Goal: Information Seeking & Learning: Compare options

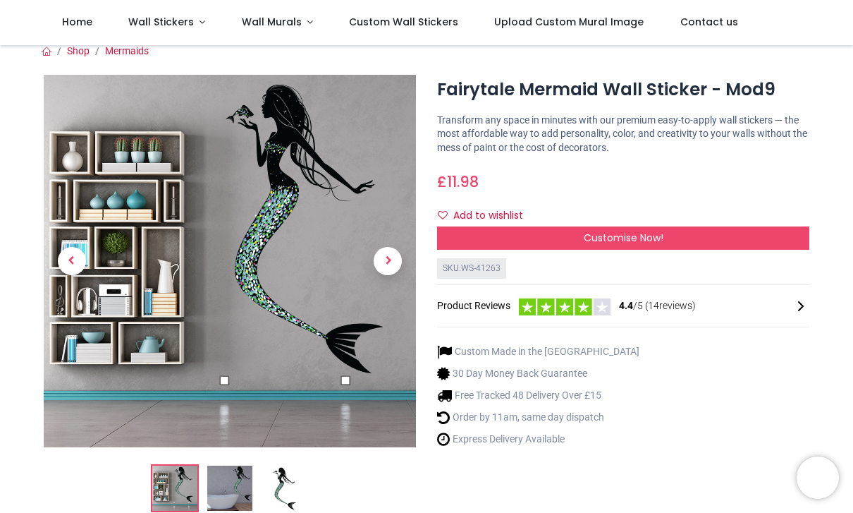
scroll to position [8, 0]
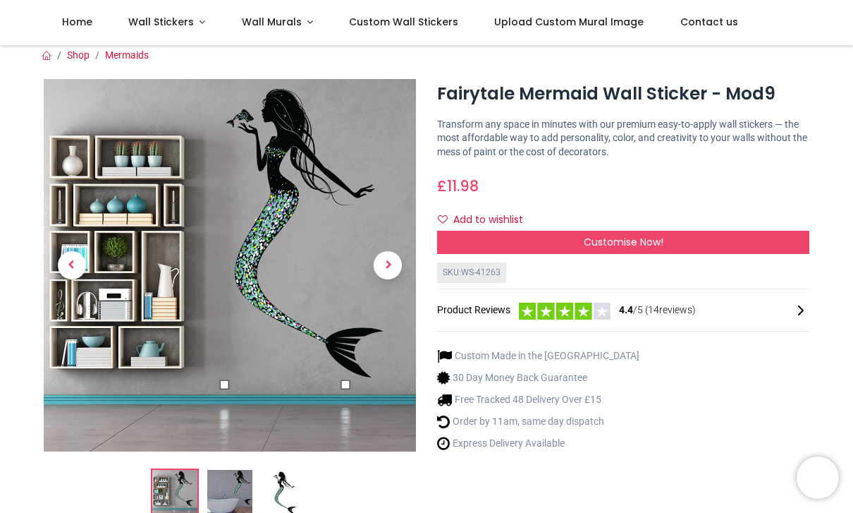
click at [678, 231] on div "Customise Now!" at bounding box center [623, 243] width 372 height 24
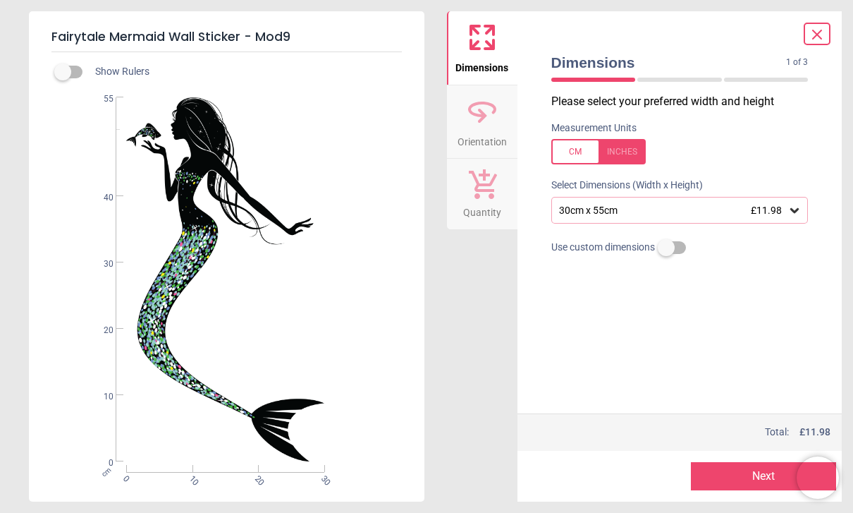
click at [818, 28] on icon at bounding box center [817, 34] width 17 height 17
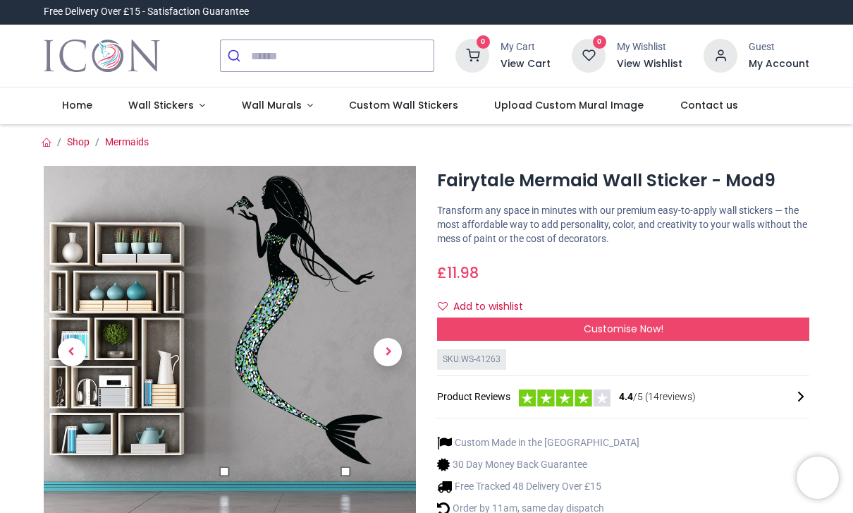
scroll to position [0, 0]
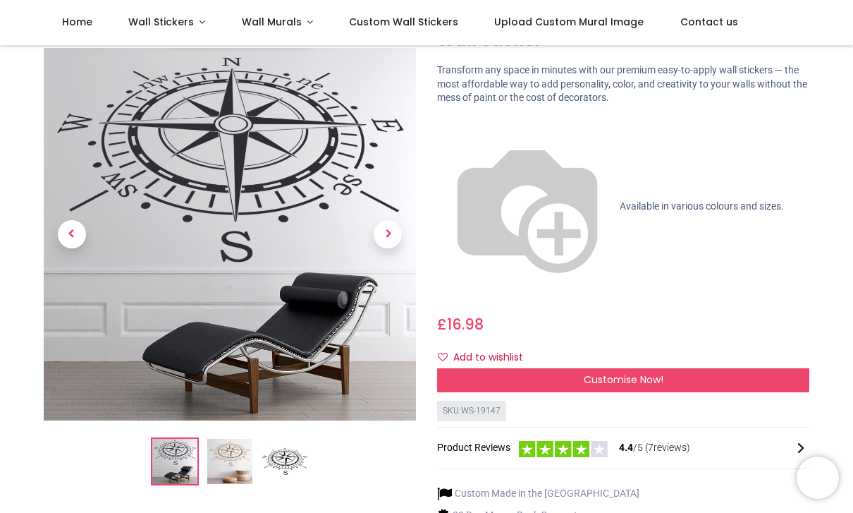
scroll to position [84, 0]
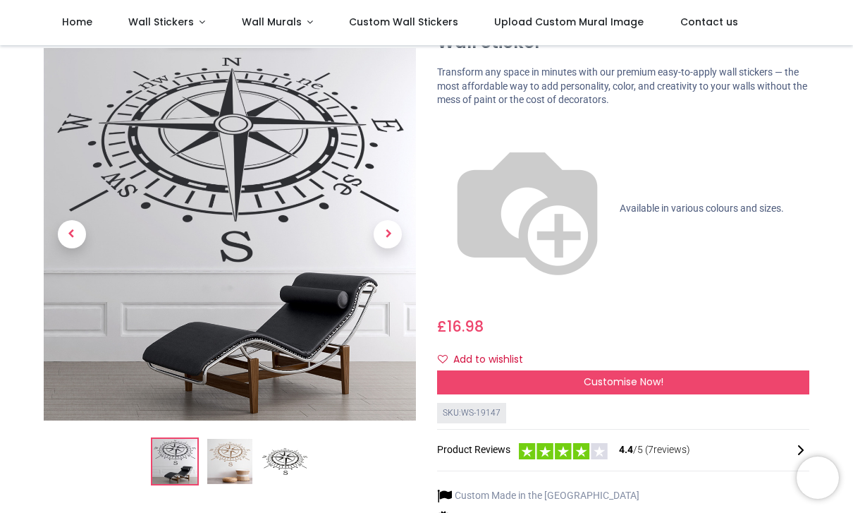
click at [669, 370] on div "Customise Now!" at bounding box center [623, 382] width 372 height 24
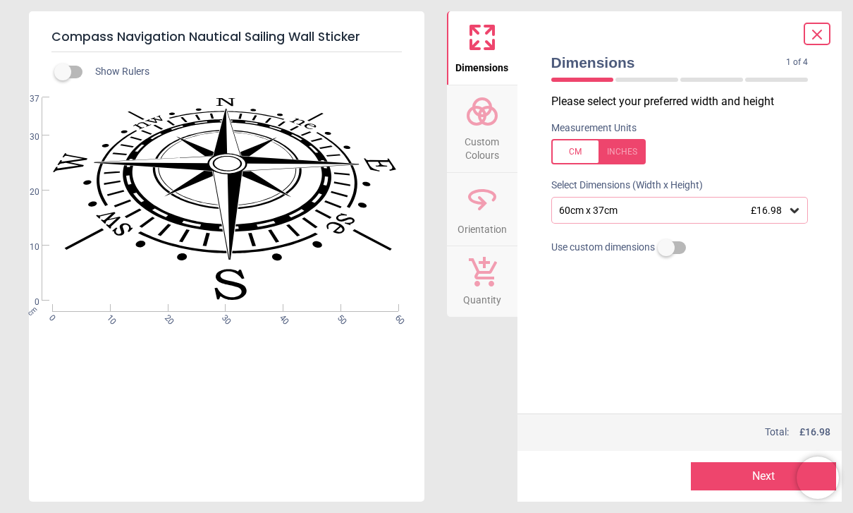
click at [817, 41] on icon at bounding box center [817, 34] width 17 height 17
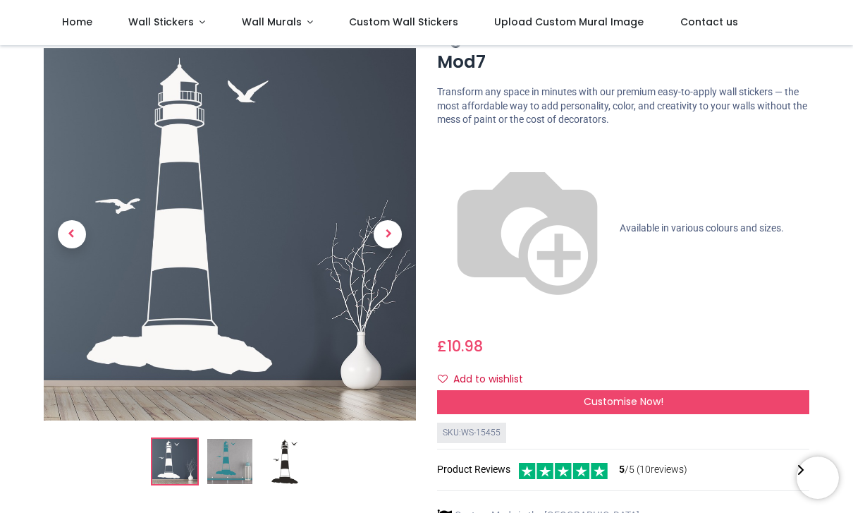
scroll to position [65, 0]
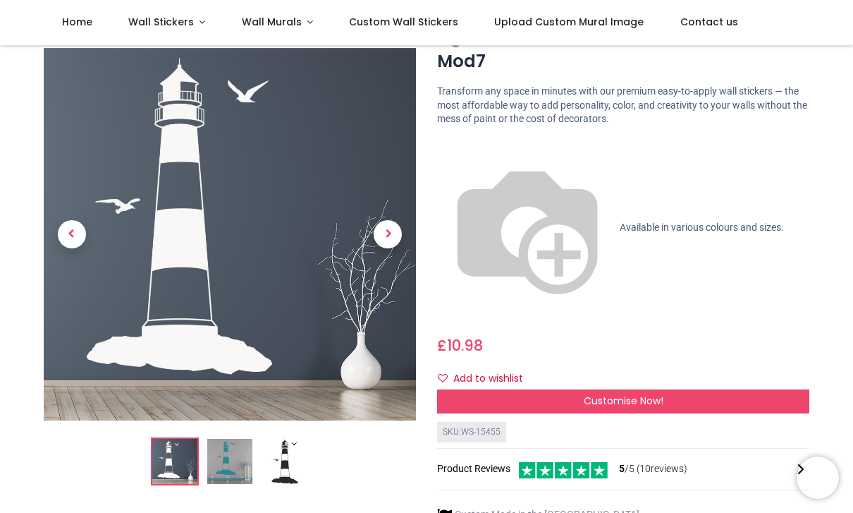
click at [601, 154] on div "Lighthouse Beach Nautical Wall Sticker - Mod7 https://www.iconwallstickers.co.u…" at bounding box center [624, 337] width 394 height 631
click at [454, 143] on img at bounding box center [527, 228] width 181 height 181
click at [653, 389] on div "Customise Now!" at bounding box center [623, 401] width 372 height 24
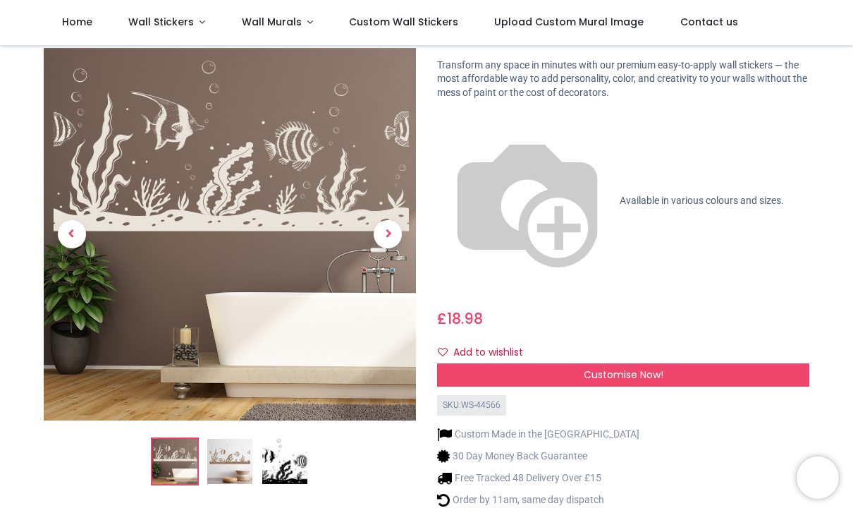
scroll to position [71, 0]
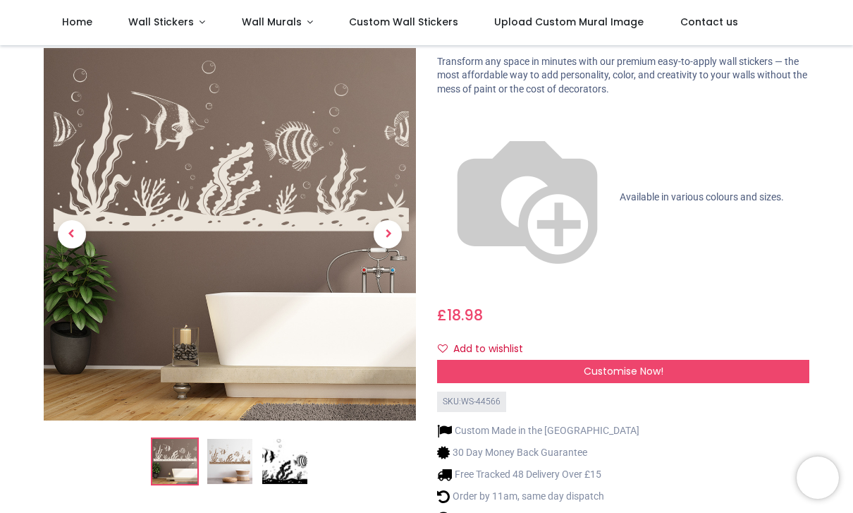
click at [290, 439] on img at bounding box center [284, 461] width 45 height 45
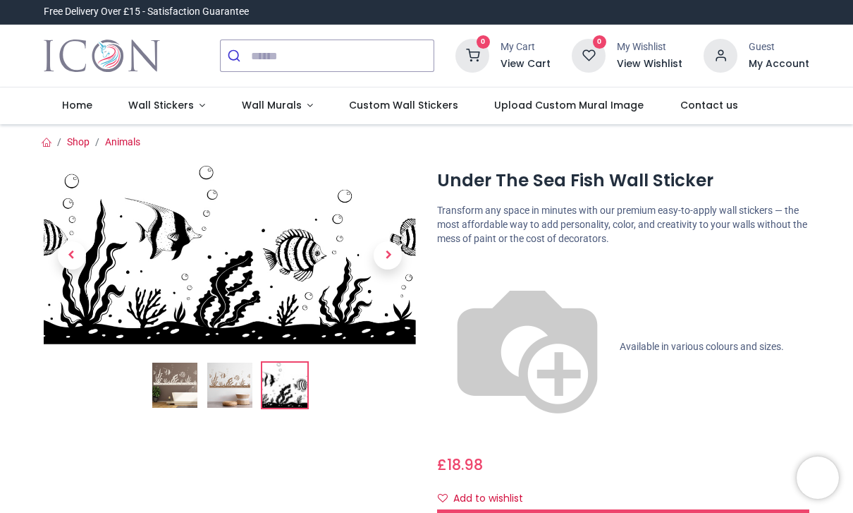
scroll to position [0, 0]
